Goal: Task Accomplishment & Management: Use online tool/utility

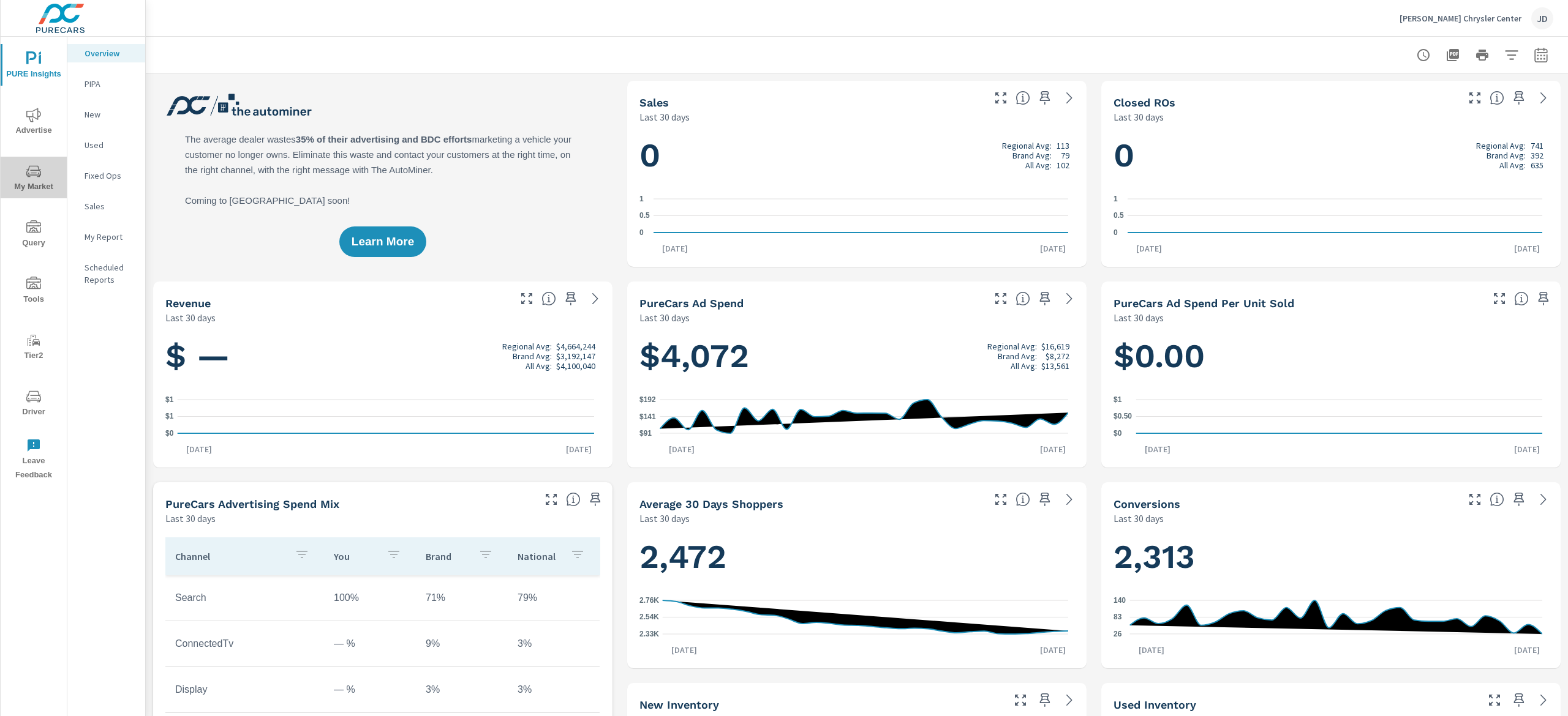
click at [43, 173] on span "My Market" at bounding box center [34, 179] width 59 height 30
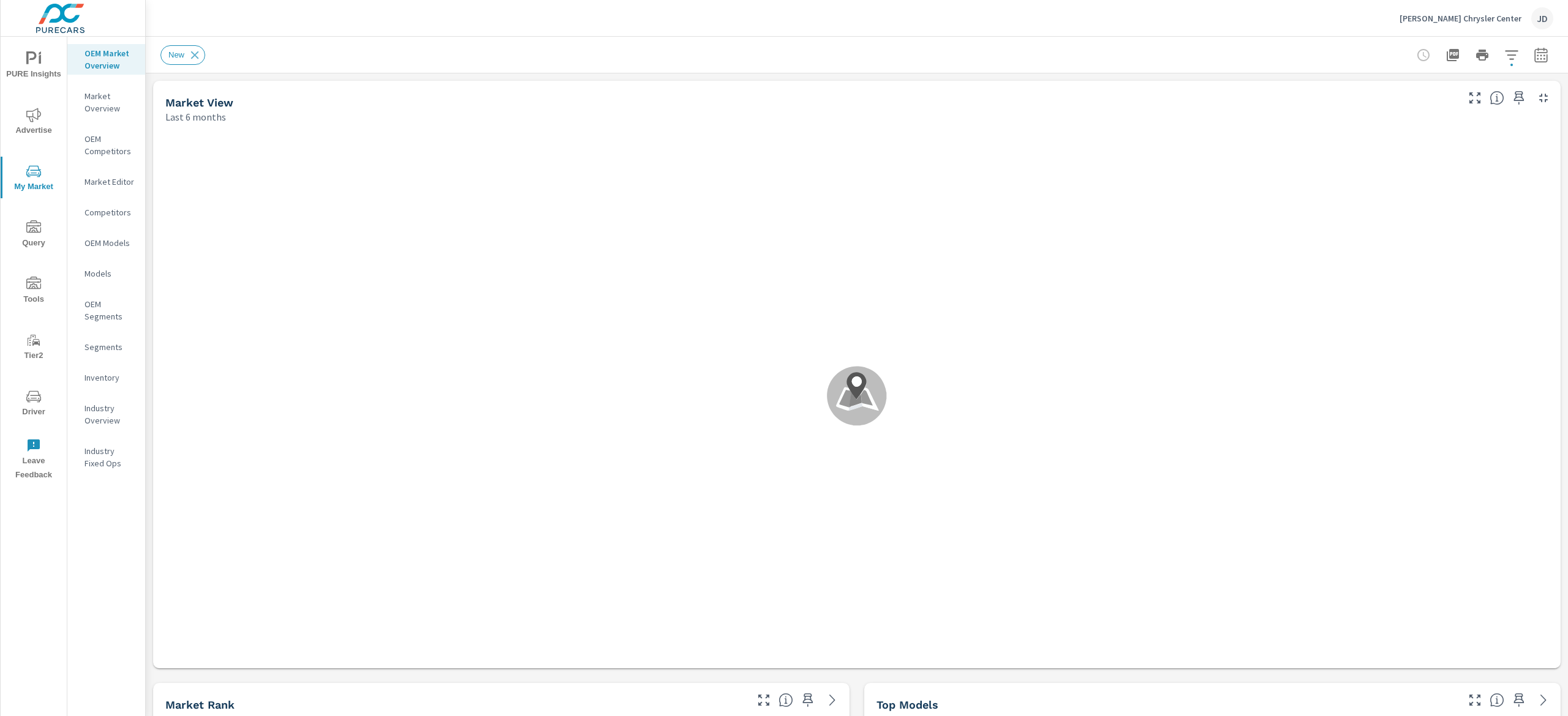
scroll to position [1, 0]
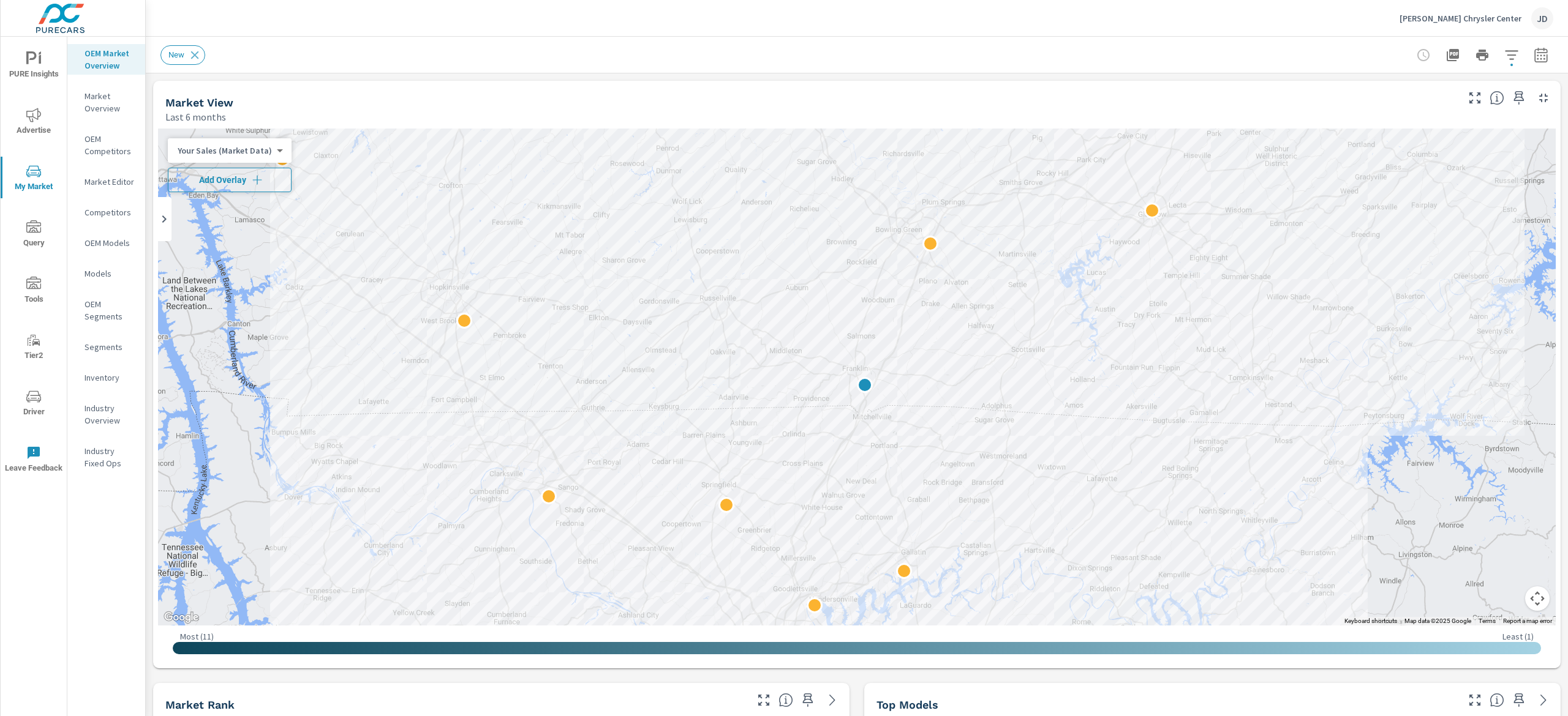
click at [246, 176] on span "Add Overlay" at bounding box center [229, 180] width 112 height 12
click at [1529, 63] on button "button" at bounding box center [1541, 55] width 25 height 25
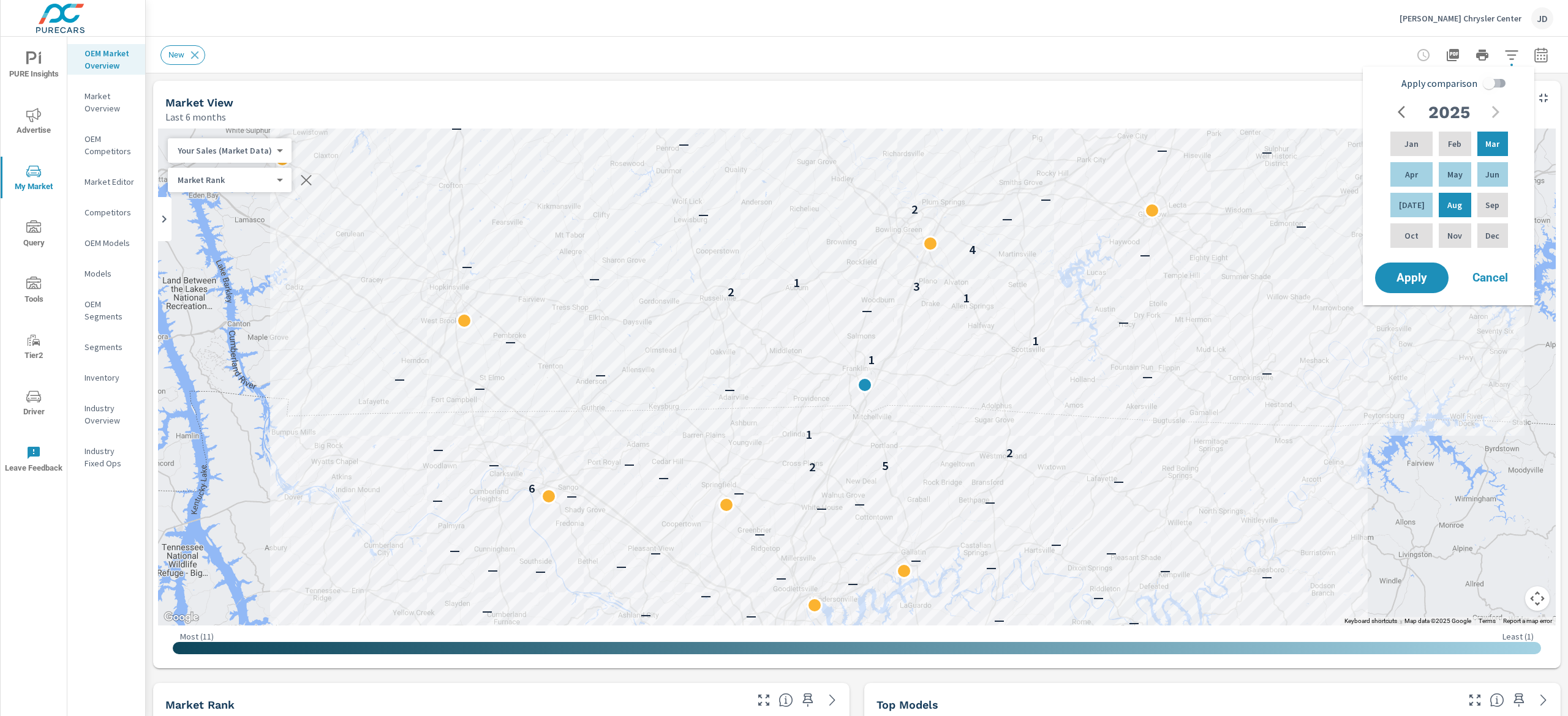
click at [1491, 89] on input "Apply comparison" at bounding box center [1489, 83] width 70 height 23
checkbox input "true"
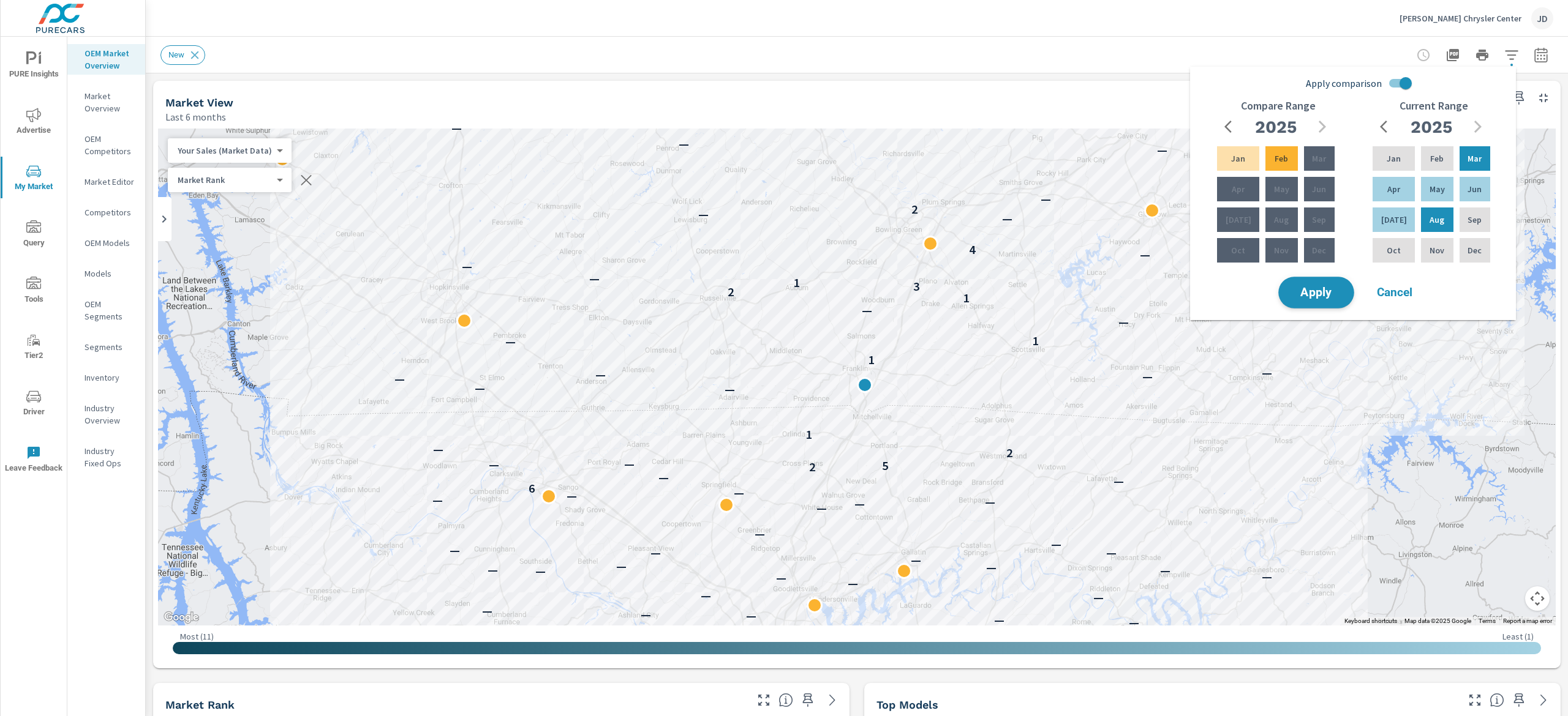
click at [1311, 291] on span "Apply" at bounding box center [1316, 293] width 50 height 12
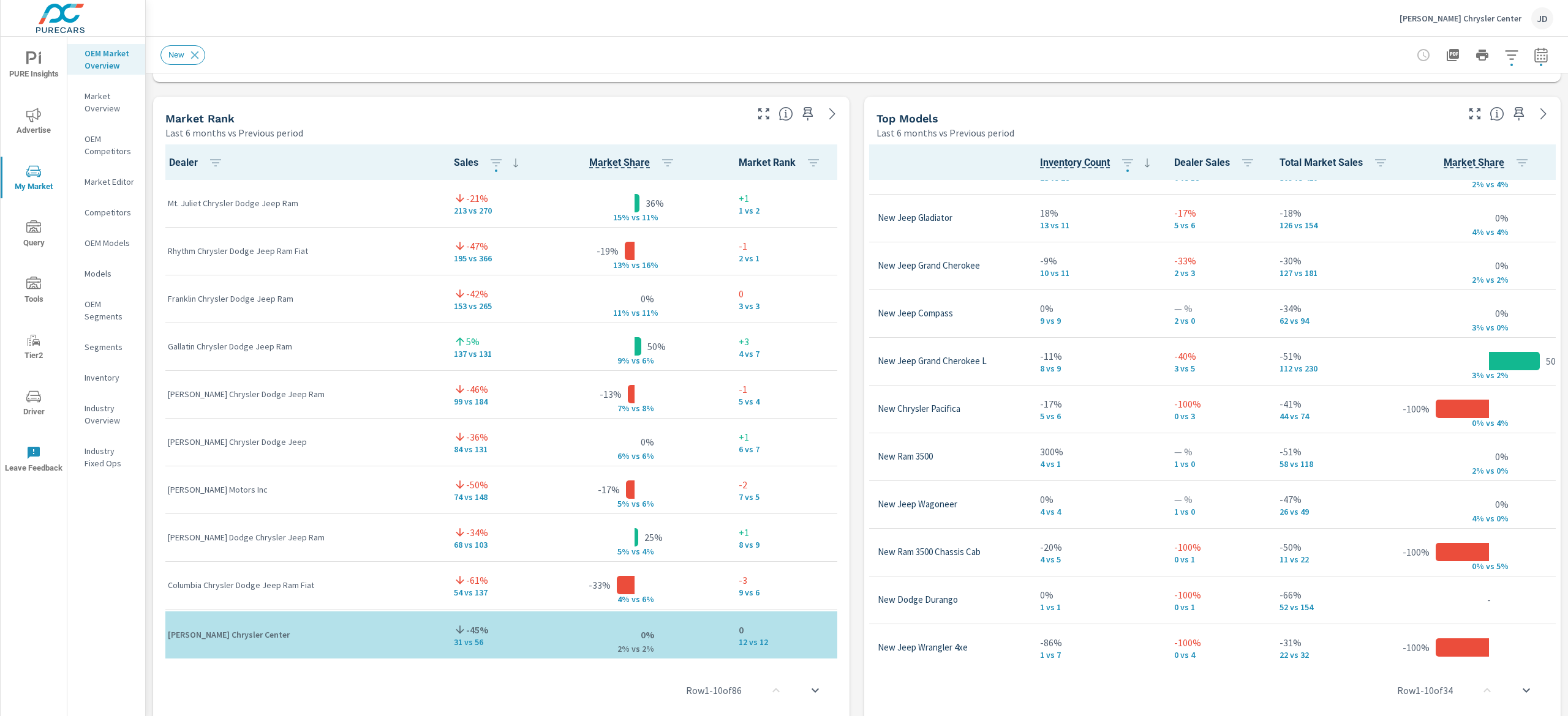
scroll to position [168, 70]
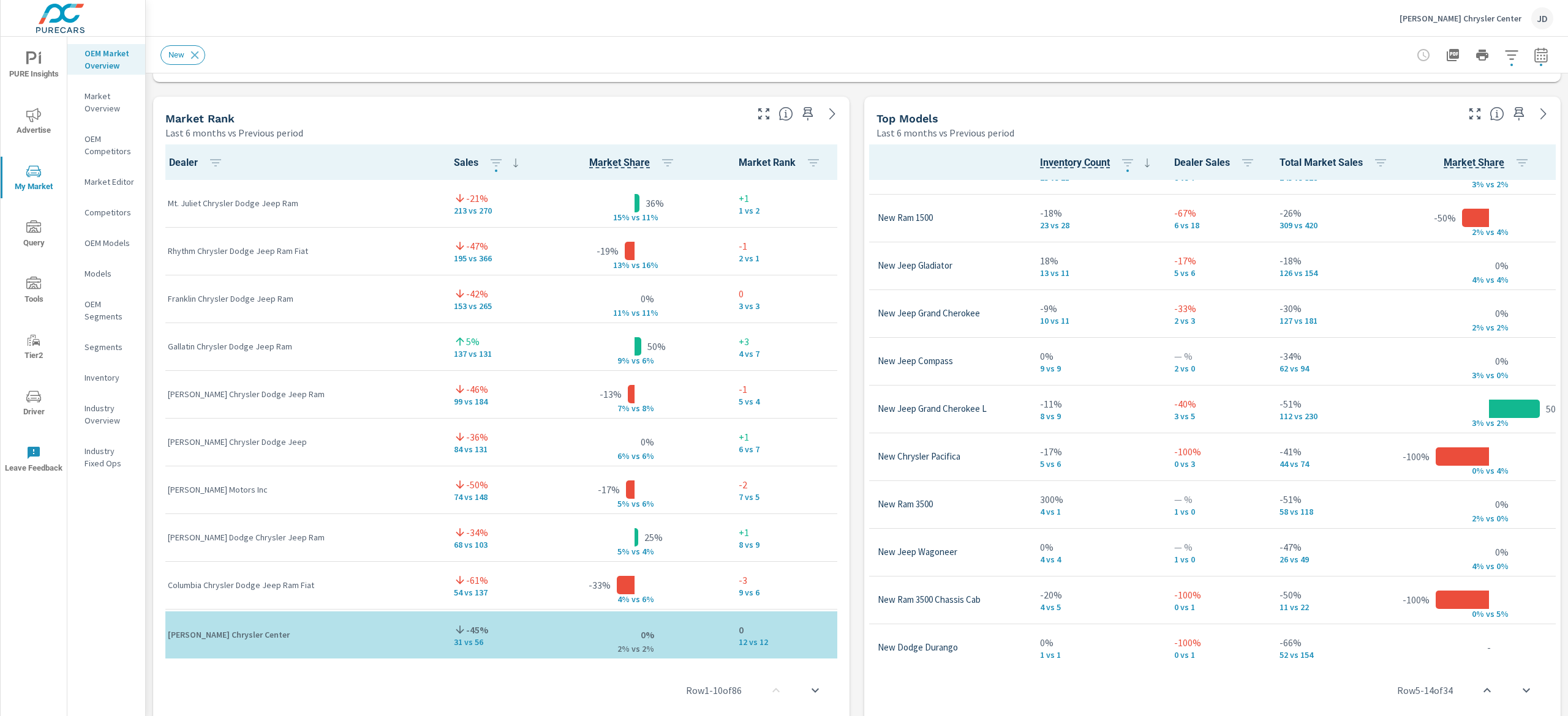
scroll to position [74, 70]
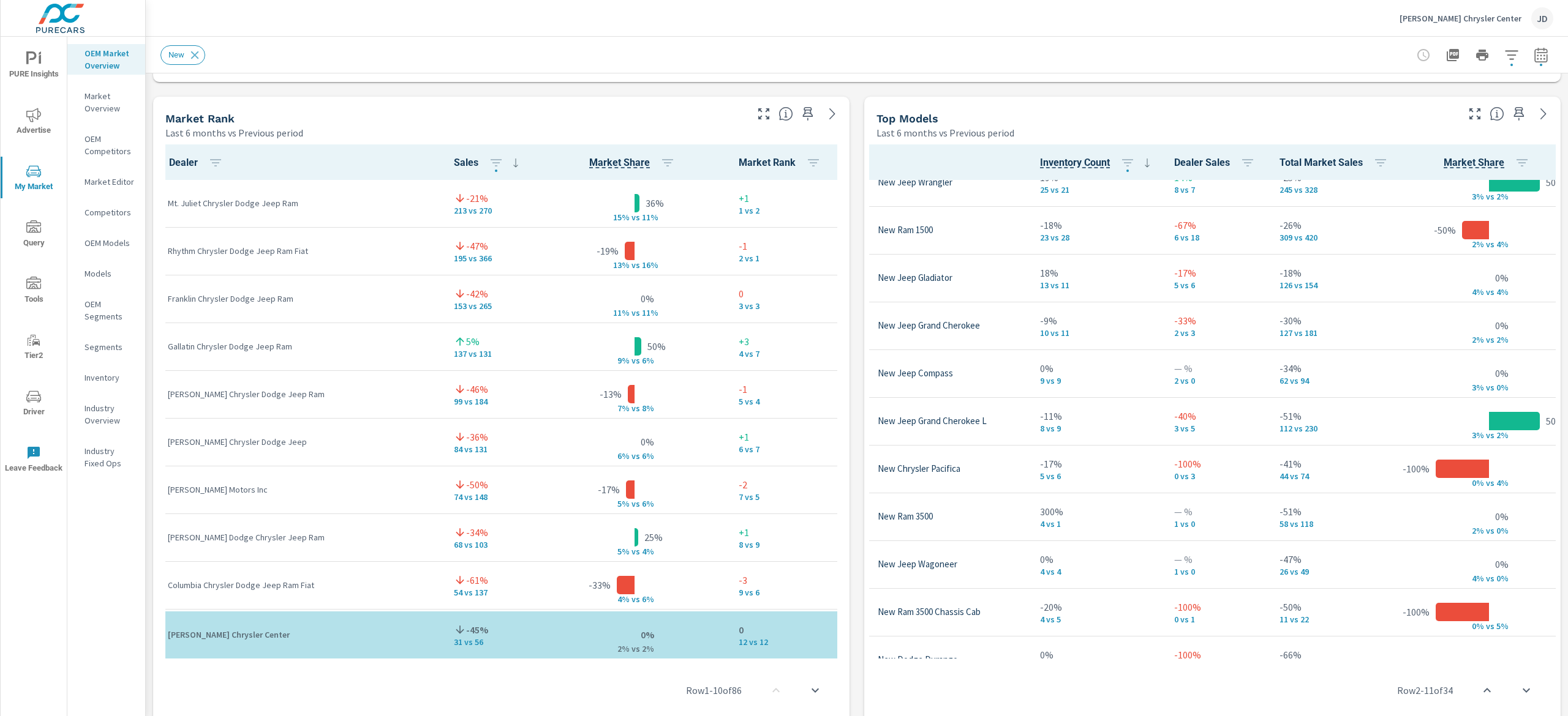
scroll to position [83, 70]
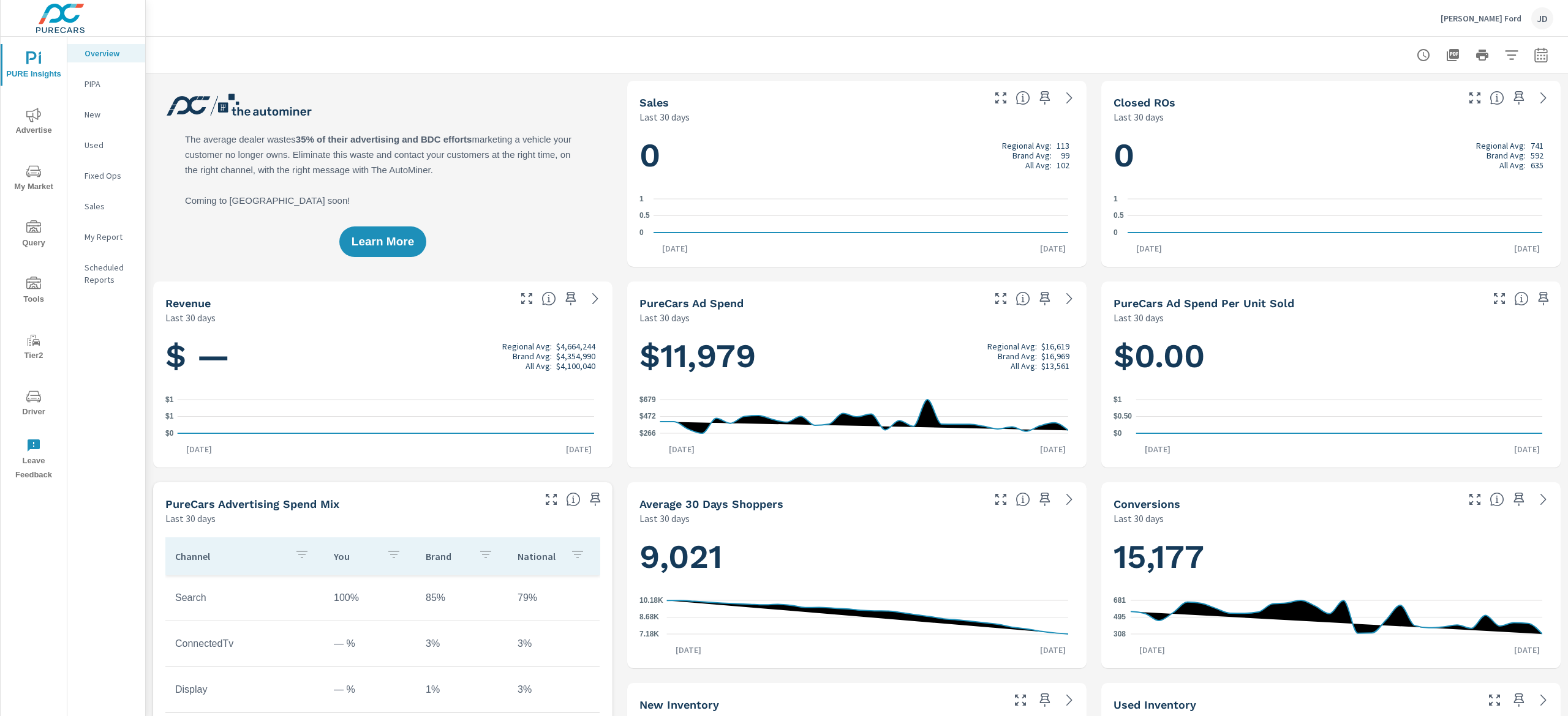
scroll to position [1, 0]
